Goal: Find specific page/section: Find specific page/section

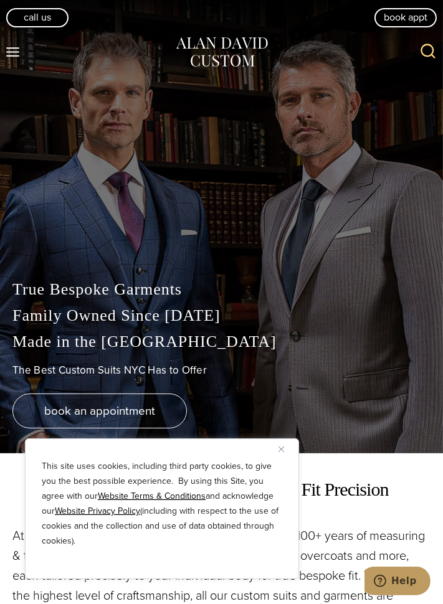
click at [282, 444] on button "Close" at bounding box center [285, 449] width 15 height 15
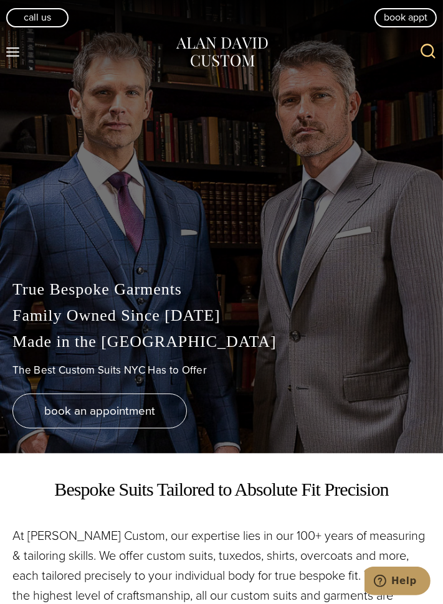
click at [14, 47] on icon "Open menu" at bounding box center [12, 51] width 13 height 9
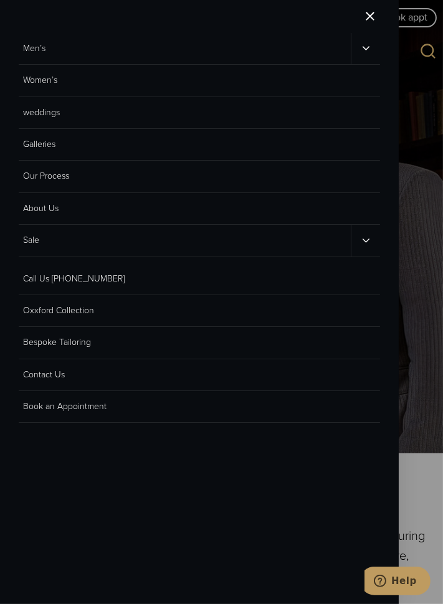
click at [33, 42] on link "Men’s" at bounding box center [185, 48] width 332 height 31
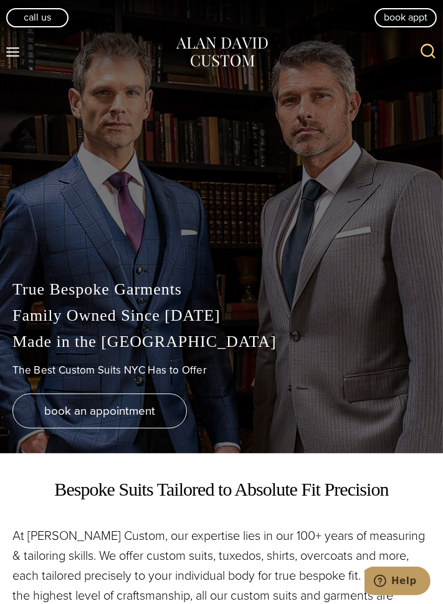
click at [16, 45] on icon "Toggle Menu" at bounding box center [13, 52] width 16 height 16
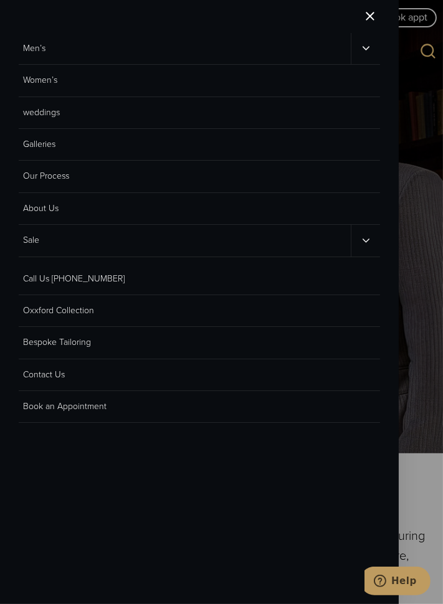
click at [374, 40] on button "Toggle child menu" at bounding box center [365, 48] width 29 height 31
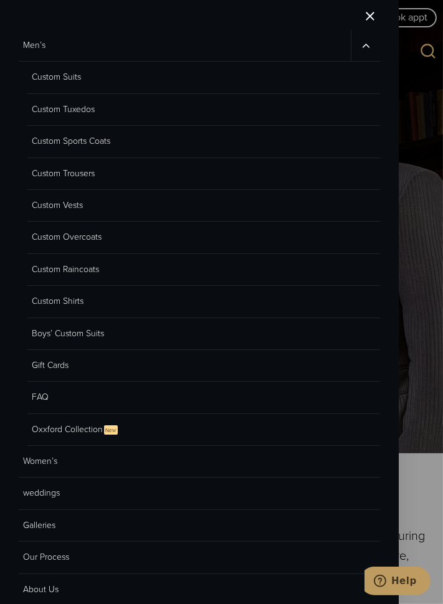
click at [53, 79] on link "Custom Suits" at bounding box center [203, 78] width 353 height 32
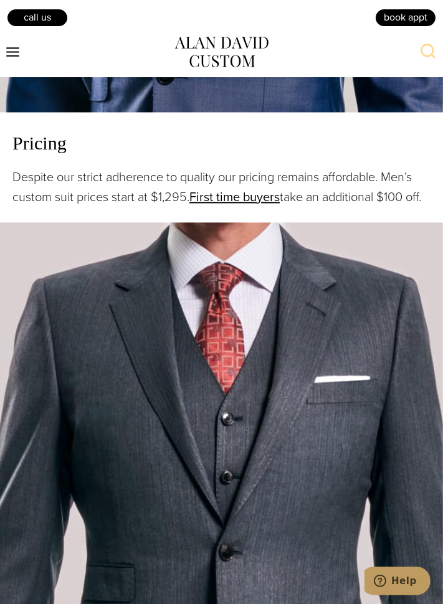
scroll to position [2169, 0]
